Goal: Check status: Check status

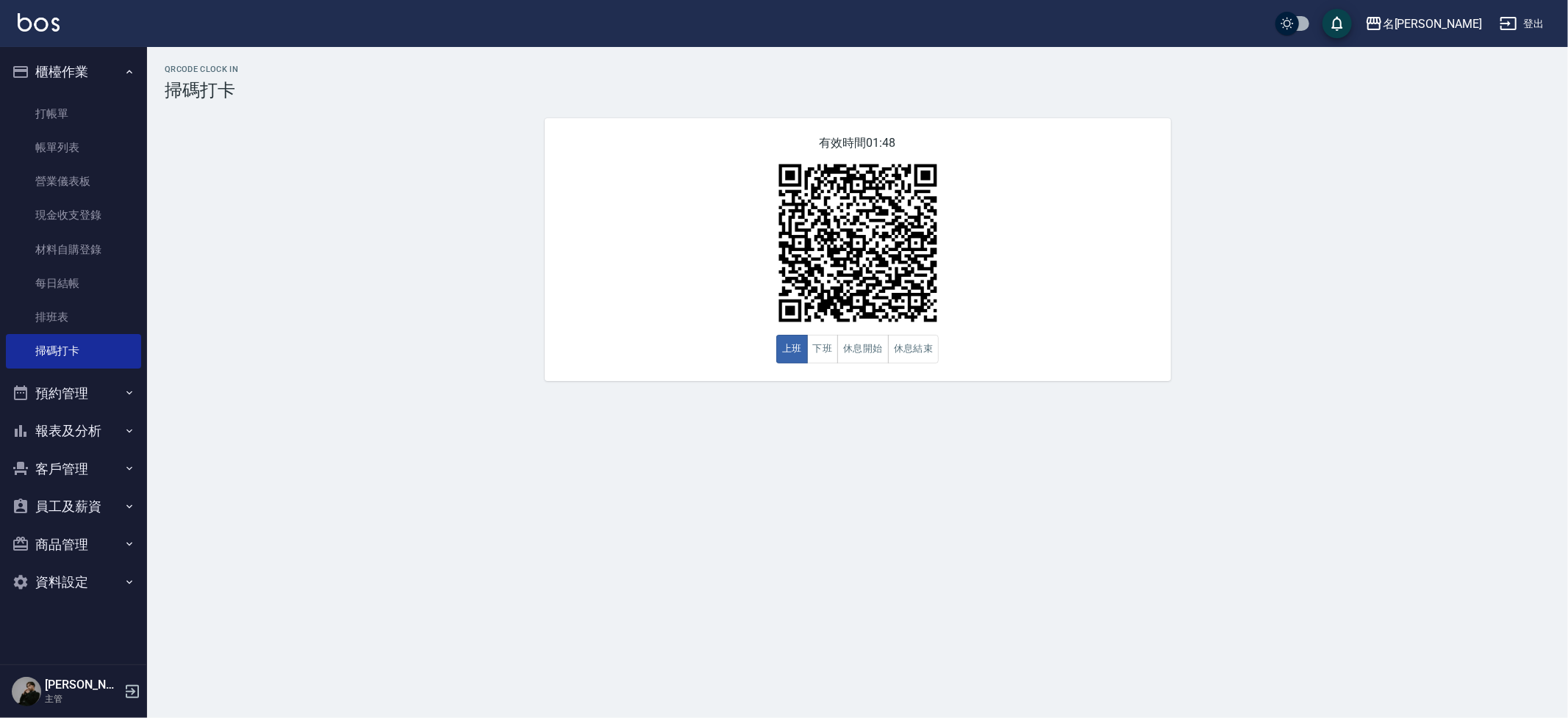
click at [79, 424] on button "報表及分析" at bounding box center [73, 431] width 135 height 38
drag, startPoint x: 74, startPoint y: 532, endPoint x: 77, endPoint y: 525, distance: 7.6
click at [74, 531] on link "互助日報表" at bounding box center [73, 541] width 135 height 34
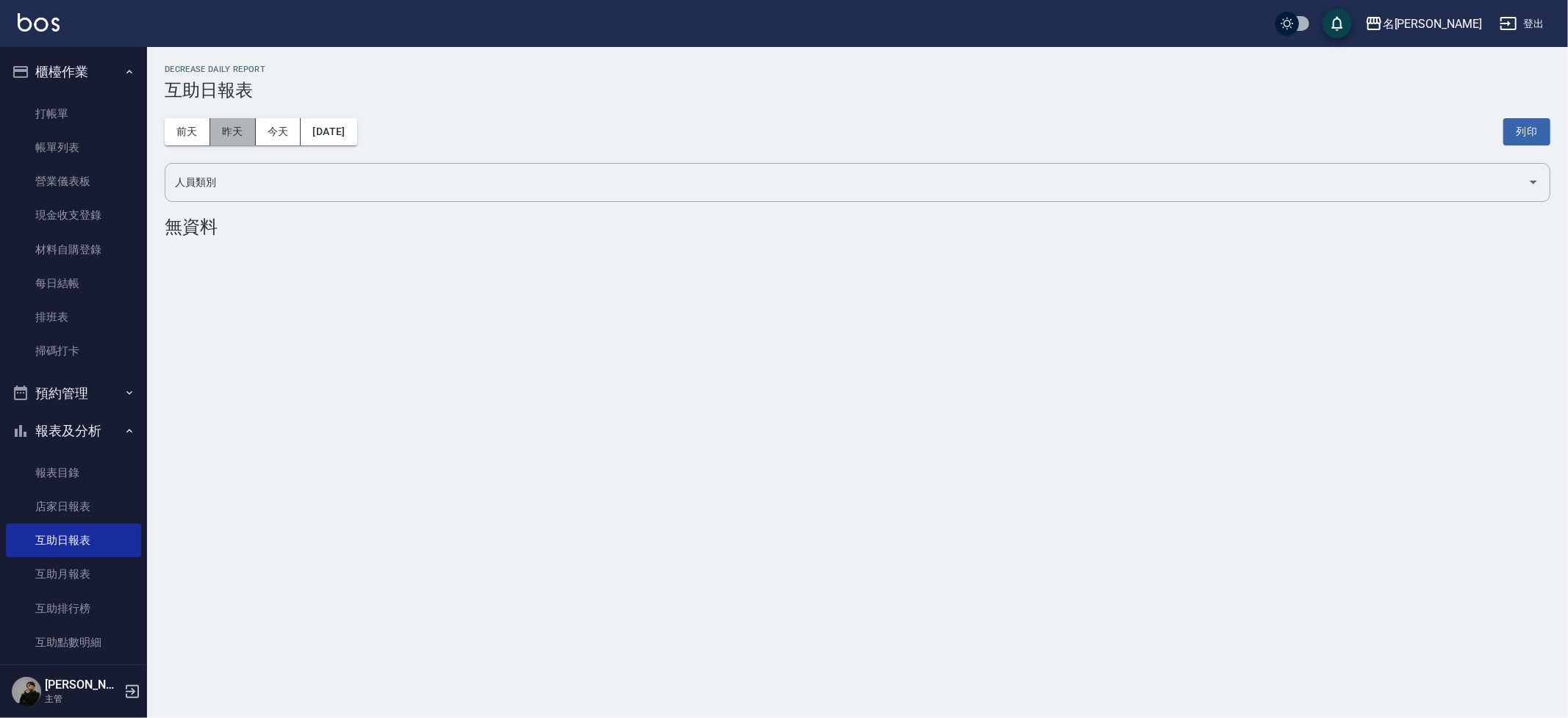
click at [238, 136] on button "昨天" at bounding box center [233, 131] width 46 height 28
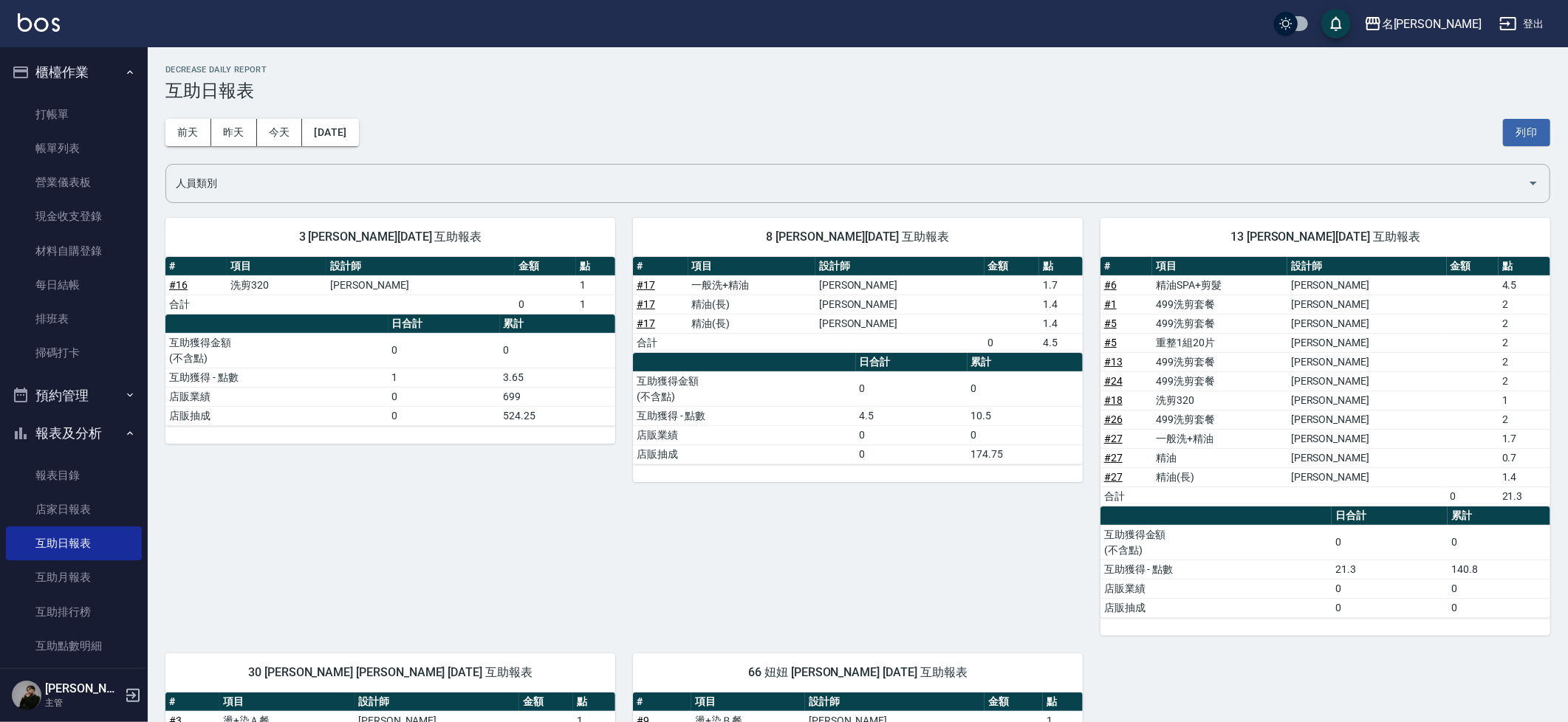
scroll to position [5, 0]
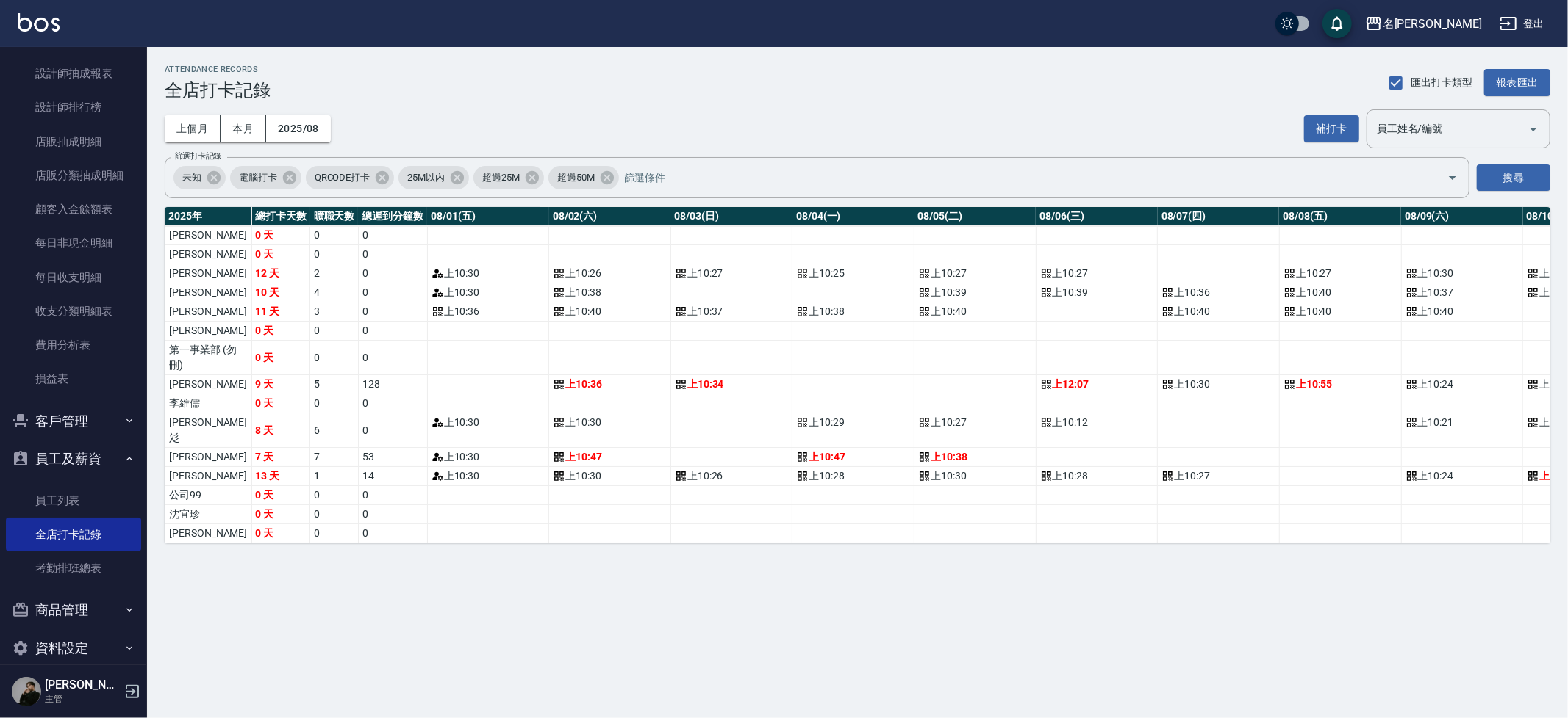
scroll to position [0, 939]
